Goal: Task Accomplishment & Management: Use online tool/utility

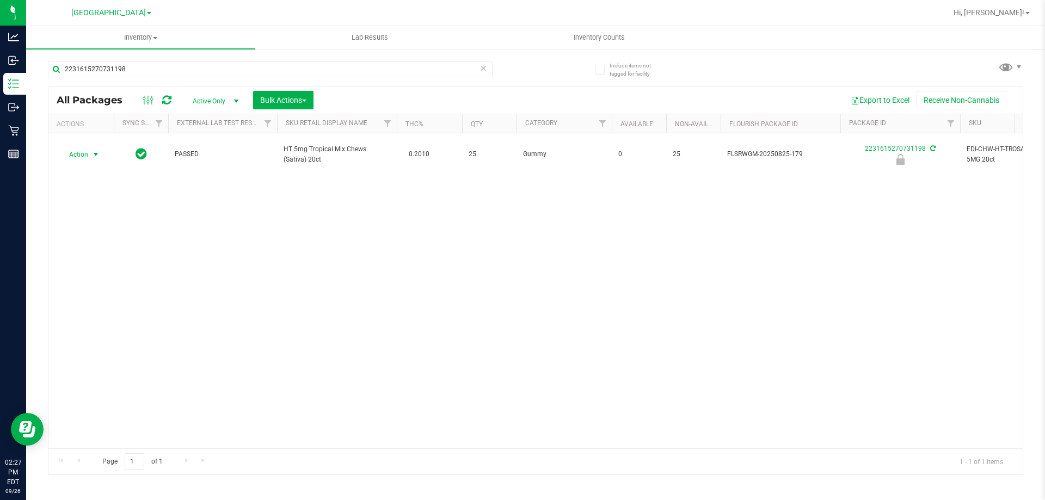
type input "2231615270731198"
click at [93, 156] on span "select" at bounding box center [95, 154] width 9 height 9
click at [110, 275] on li "Unlock package" at bounding box center [95, 283] width 70 height 16
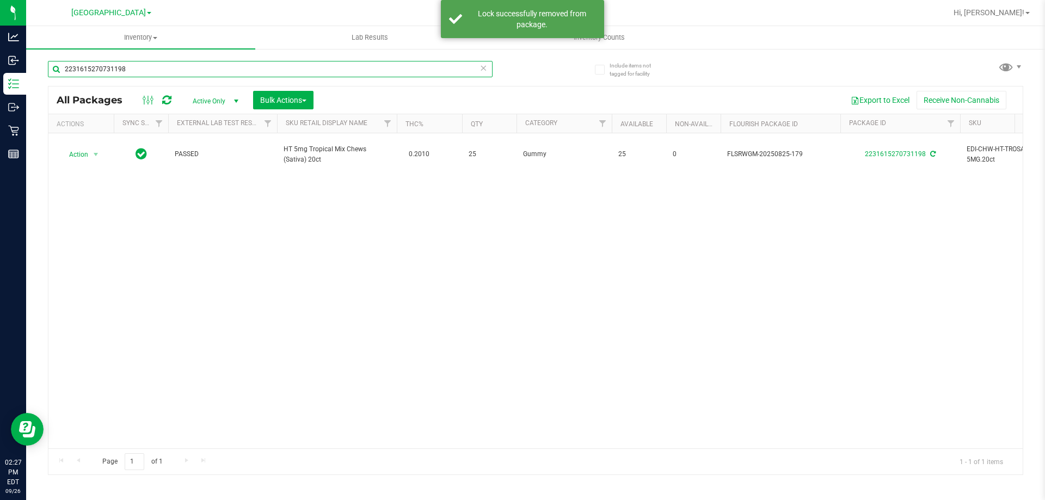
click at [145, 70] on input "2231615270731198" at bounding box center [270, 69] width 445 height 16
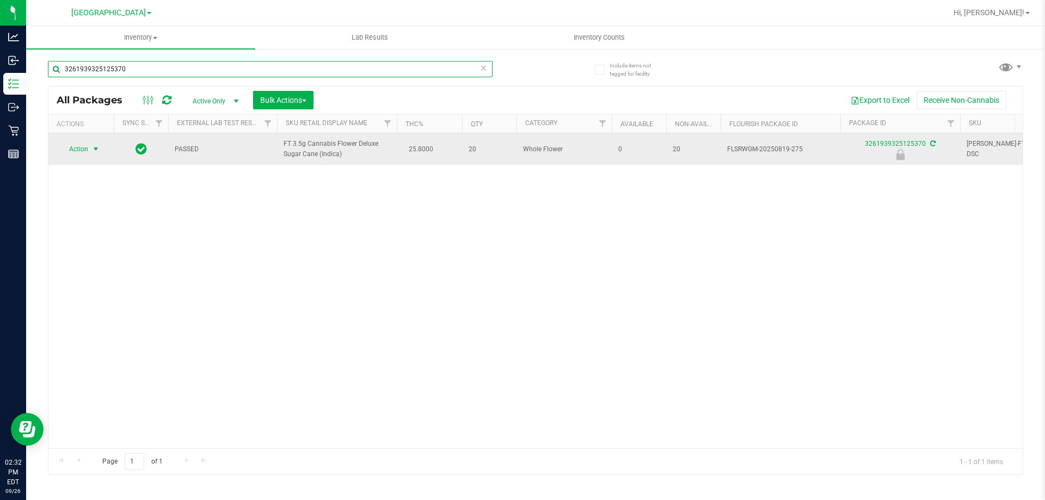
type input "3261939325125370"
click at [97, 149] on span "select" at bounding box center [95, 149] width 9 height 9
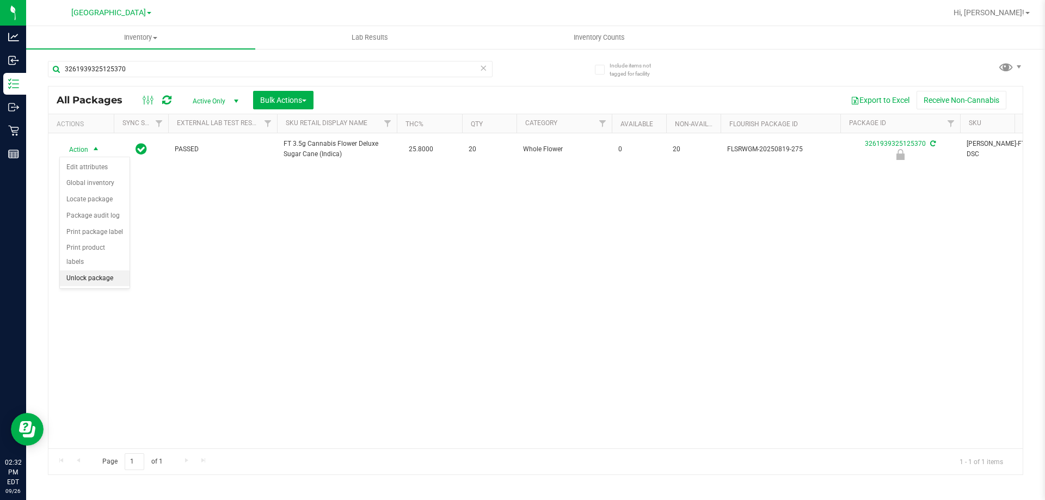
click at [95, 271] on li "Unlock package" at bounding box center [95, 279] width 70 height 16
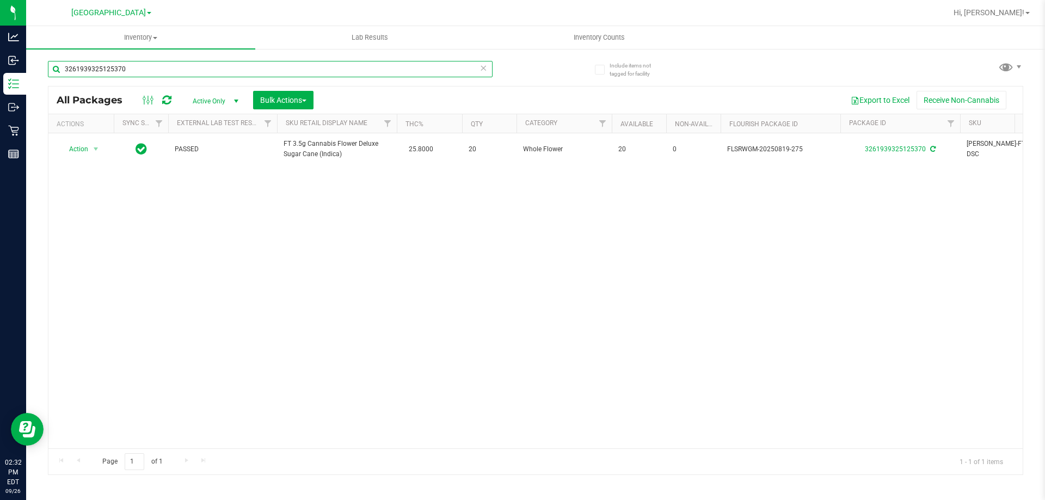
click at [168, 73] on input "3261939325125370" at bounding box center [270, 69] width 445 height 16
